Goal: Transaction & Acquisition: Purchase product/service

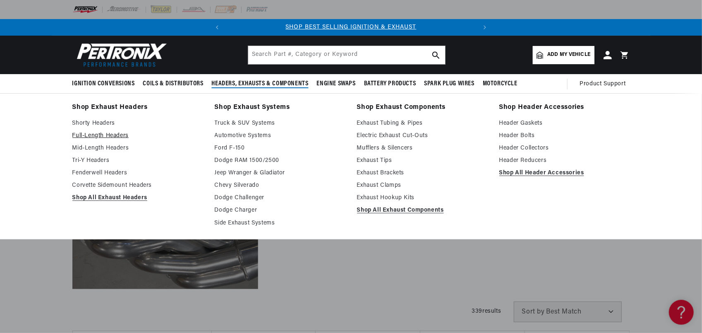
click at [113, 134] on link "Full-Length Headers" at bounding box center [137, 136] width 131 height 10
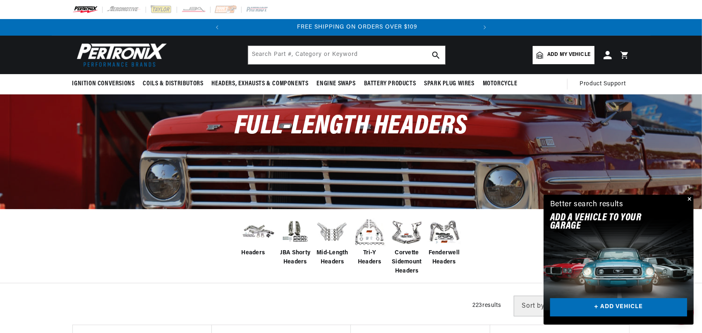
scroll to position [0, 251]
click at [635, 306] on link "+ ADD VEHICLE" at bounding box center [618, 307] width 137 height 19
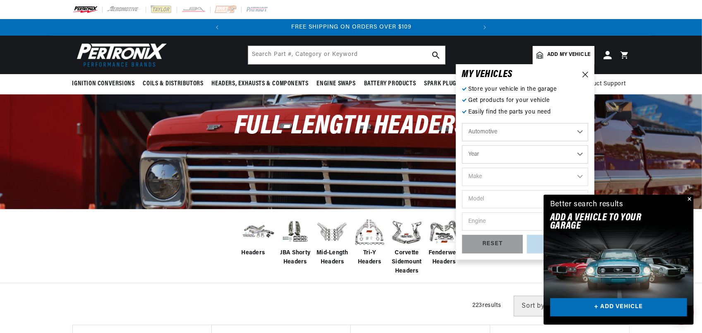
click at [577, 131] on select "Automotive Agricultural Industrial Marine Motorcycle" at bounding box center [525, 132] width 126 height 18
click at [462, 123] on select "Automotive Agricultural Industrial Marine Motorcycle" at bounding box center [525, 132] width 126 height 18
click at [578, 154] on select "Year 2024 2023 2022 2021 2020 2019 2018 2017 2016 2015 2014 2013 2012 2011 2010…" at bounding box center [525, 154] width 126 height 18
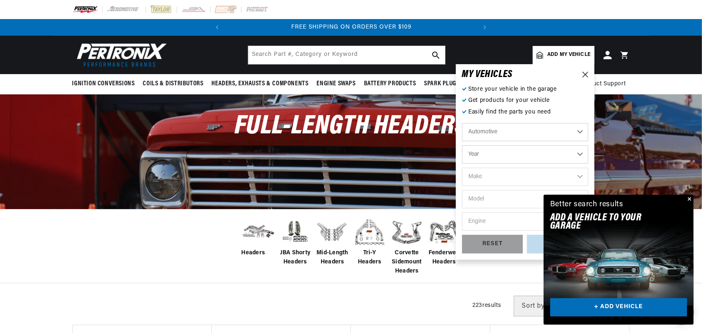
select select "1965"
click at [462, 145] on select "Year 2024 2023 2022 2021 2020 2019 2018 2017 2016 2015 2014 2013 2012 2011 2010…" at bounding box center [525, 154] width 126 height 18
select select "1965"
click at [582, 178] on select "Make Alfa Romeo American Motors Aston Martin Austin Austin Healey Avanti Bentle…" at bounding box center [525, 177] width 126 height 18
select select "Ford"
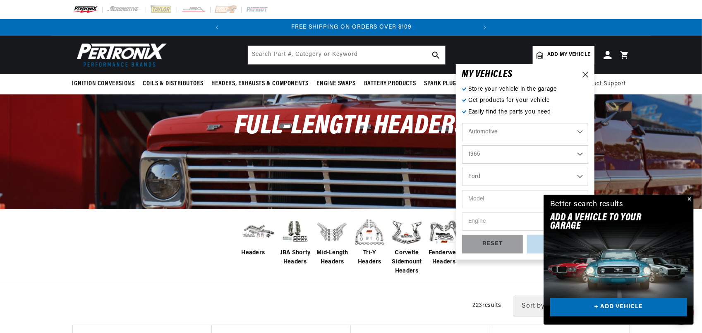
click at [462, 168] on select "Make Alfa Romeo American Motors Aston Martin Austin Austin Healey Avanti Bentle…" at bounding box center [525, 177] width 126 height 18
select select "Ford"
click at [690, 199] on button "Close" at bounding box center [689, 199] width 10 height 10
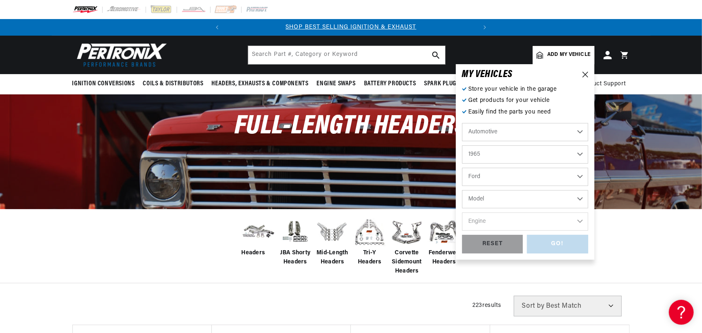
click at [582, 200] on select "Model Club Wagon Country Sedan Country Squire Custom Custom 500 Econoline F-100…" at bounding box center [525, 199] width 126 height 18
select select "Mustang"
click at [462, 190] on select "Model Club Wagon Country Sedan Country Squire Custom Custom 500 Econoline F-100…" at bounding box center [525, 199] width 126 height 18
select select "Mustang"
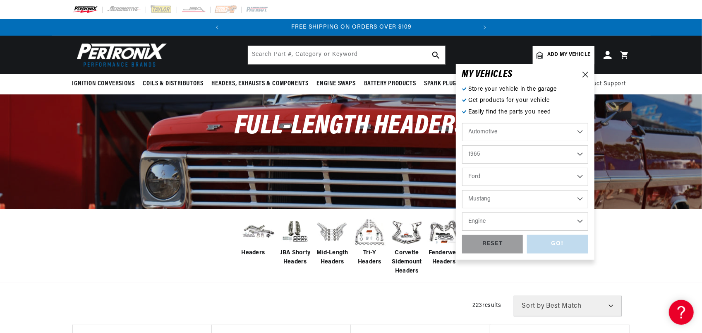
click at [581, 221] on select "Engine 4.1L 170cid / 2.8L 200cid / 3.3L 260cid / 4.3L 289cid / 4.7L 302cid / 5.…" at bounding box center [525, 221] width 126 height 18
select select "302cid-5.0L"
click at [462, 212] on select "Engine 4.1L 170cid / 2.8L 200cid / 3.3L 260cid / 4.3L 289cid / 4.7L 302cid / 5.…" at bounding box center [525, 221] width 126 height 18
select select "302cid-5.0L"
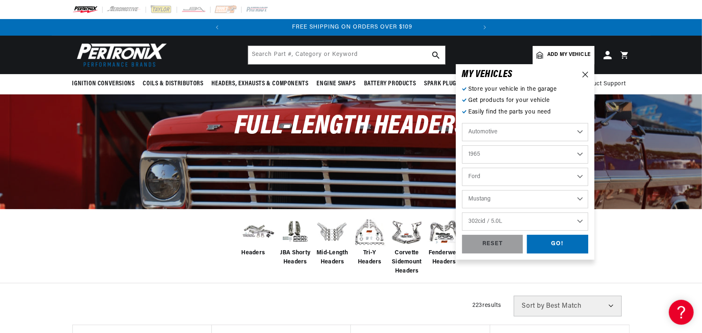
scroll to position [0, 251]
click at [559, 242] on div "GO!" at bounding box center [557, 244] width 61 height 19
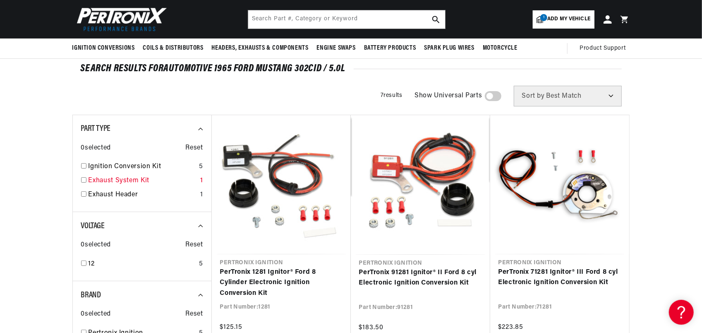
click at [84, 179] on input "checkbox" at bounding box center [83, 179] width 5 height 5
checkbox input "true"
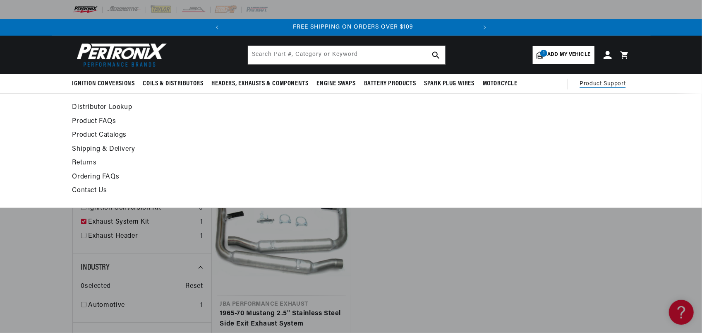
click at [596, 81] on span "Product Support" at bounding box center [603, 83] width 46 height 9
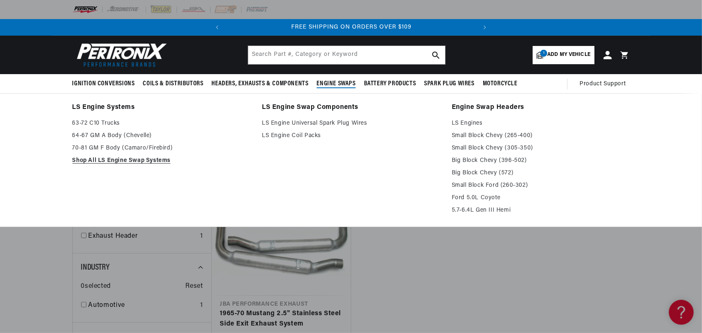
click at [336, 80] on span "Engine Swaps" at bounding box center [336, 83] width 39 height 9
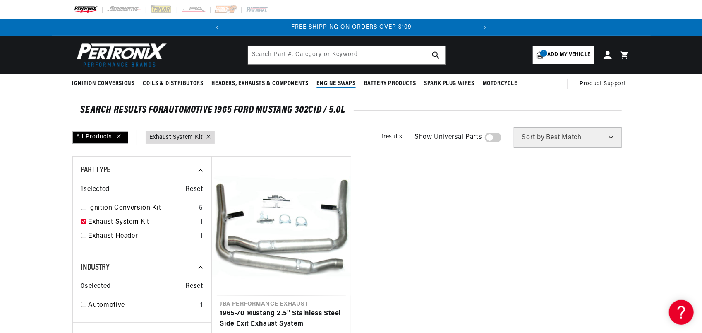
click at [336, 80] on span "Engine Swaps" at bounding box center [336, 83] width 39 height 9
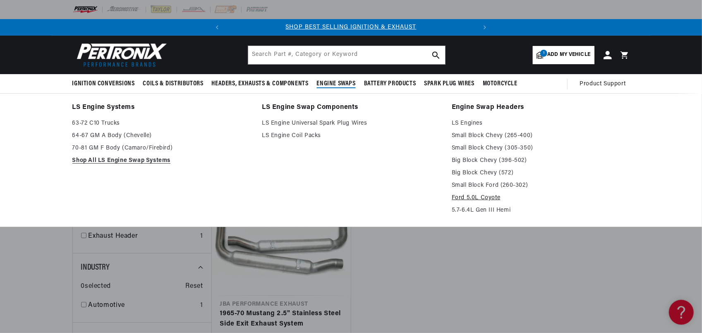
click at [482, 196] on link "Ford 5.0L Coyote" at bounding box center [541, 198] width 178 height 10
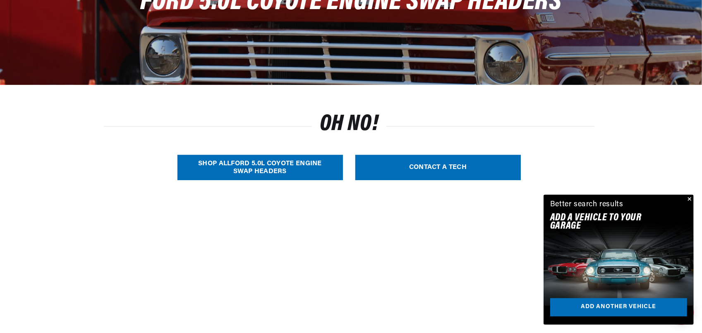
scroll to position [0, 251]
click at [272, 163] on link "SHOP ALL Ford 5.0L Coyote Engine Swap Headers" at bounding box center [259, 167] width 165 height 25
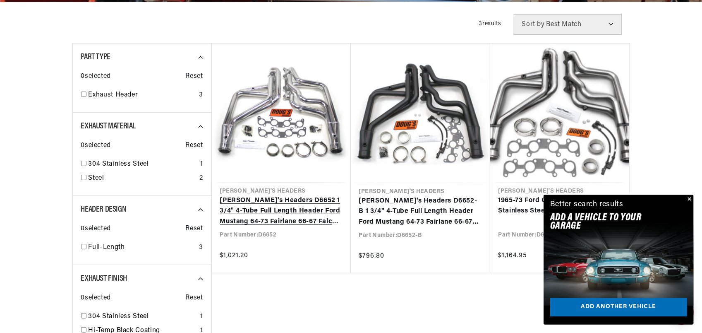
scroll to position [0, 251]
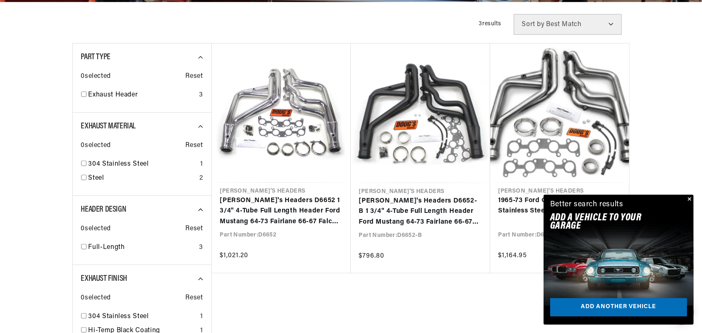
click at [689, 195] on button "Close" at bounding box center [689, 199] width 10 height 10
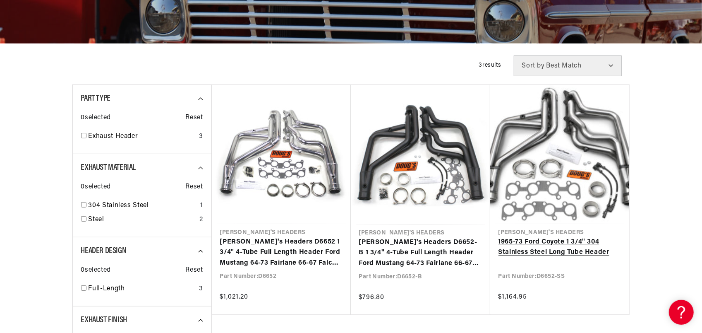
click at [525, 239] on link "1965-73 Ford Coyote 1 3/4" 304 Stainless Steel Long Tube Header" at bounding box center [559, 247] width 122 height 21
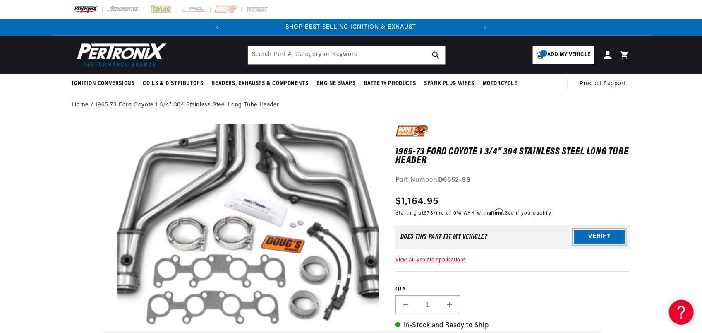
click at [583, 236] on button "Verify" at bounding box center [599, 236] width 50 height 13
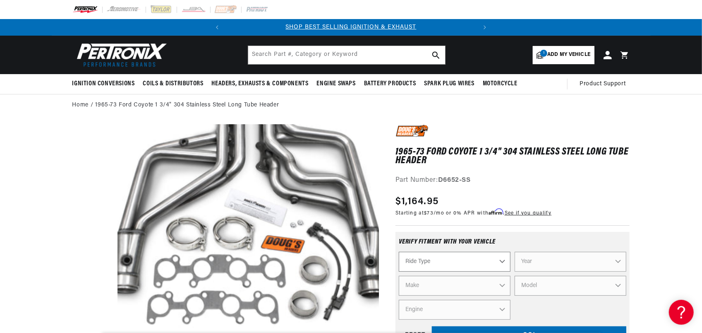
click at [503, 260] on select "Ride Type Automotive Agricultural Industrial Marine Motorcycle" at bounding box center [455, 262] width 112 height 20
select select "Automotive"
click at [399, 252] on select "Ride Type Automotive Agricultural Industrial Marine Motorcycle" at bounding box center [455, 262] width 112 height 20
select select "Automotive"
